Goal: Check status: Check status

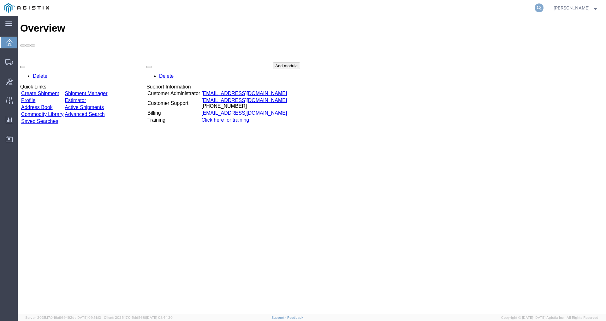
click at [544, 9] on icon at bounding box center [539, 7] width 9 height 9
type input "56509620"
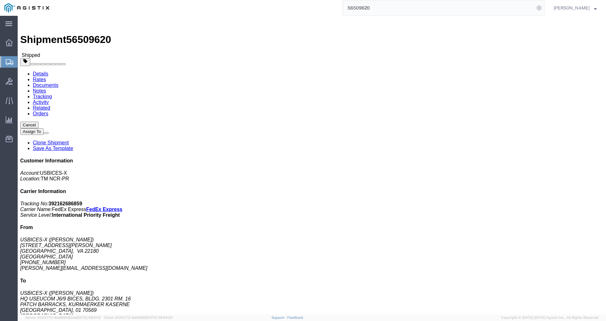
click link "Documents"
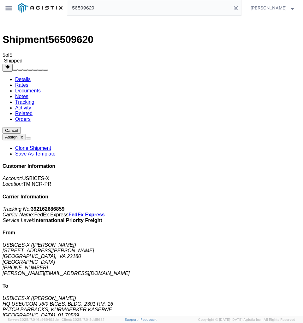
drag, startPoint x: 138, startPoint y: 67, endPoint x: -86, endPoint y: 64, distance: 223.2
